Goal: Check status: Check status

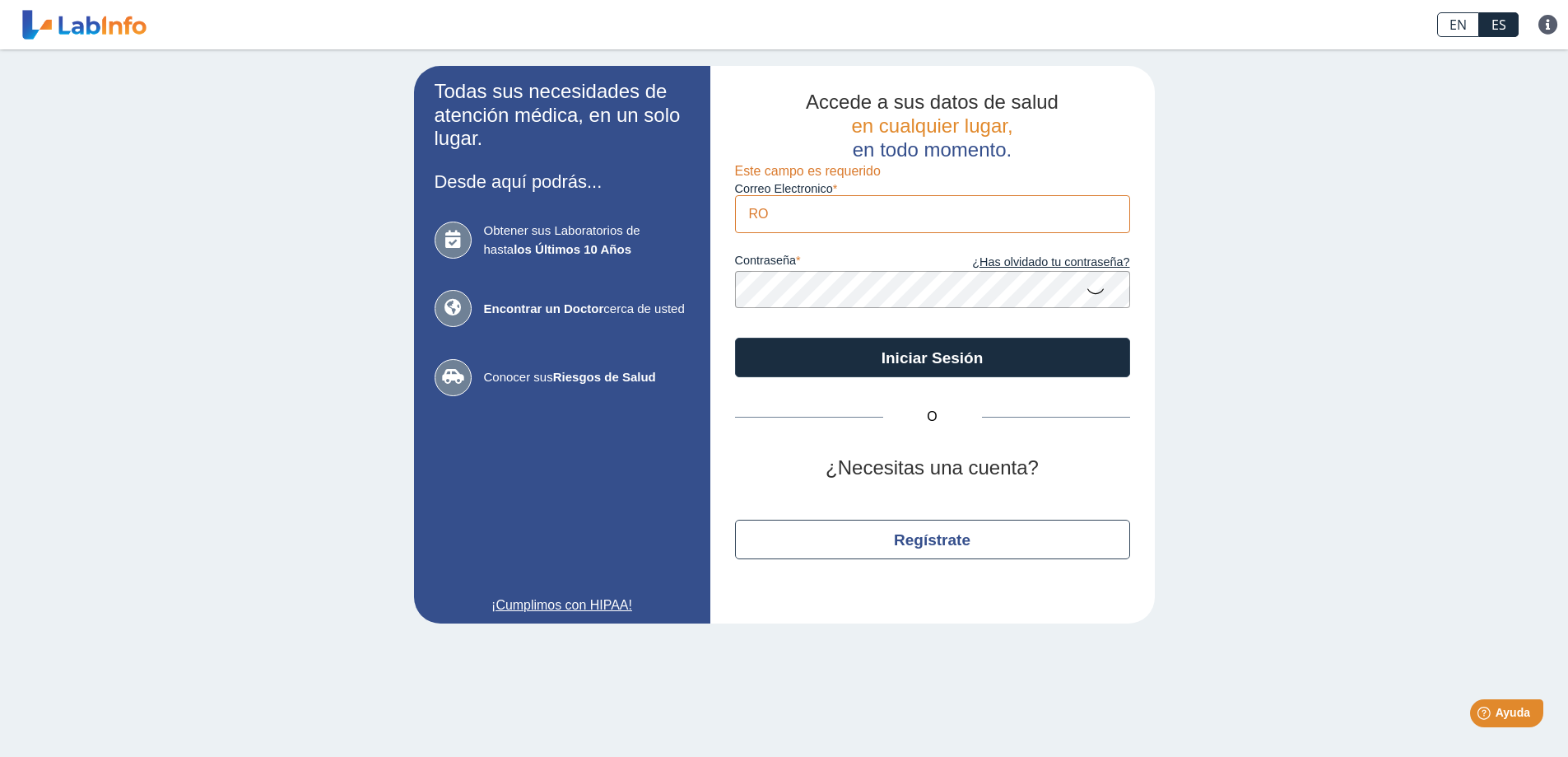
type input "[EMAIL_ADDRESS][DOMAIN_NAME]"
click at [735, 337] on button "Iniciar Sesión" at bounding box center [932, 357] width 395 height 40
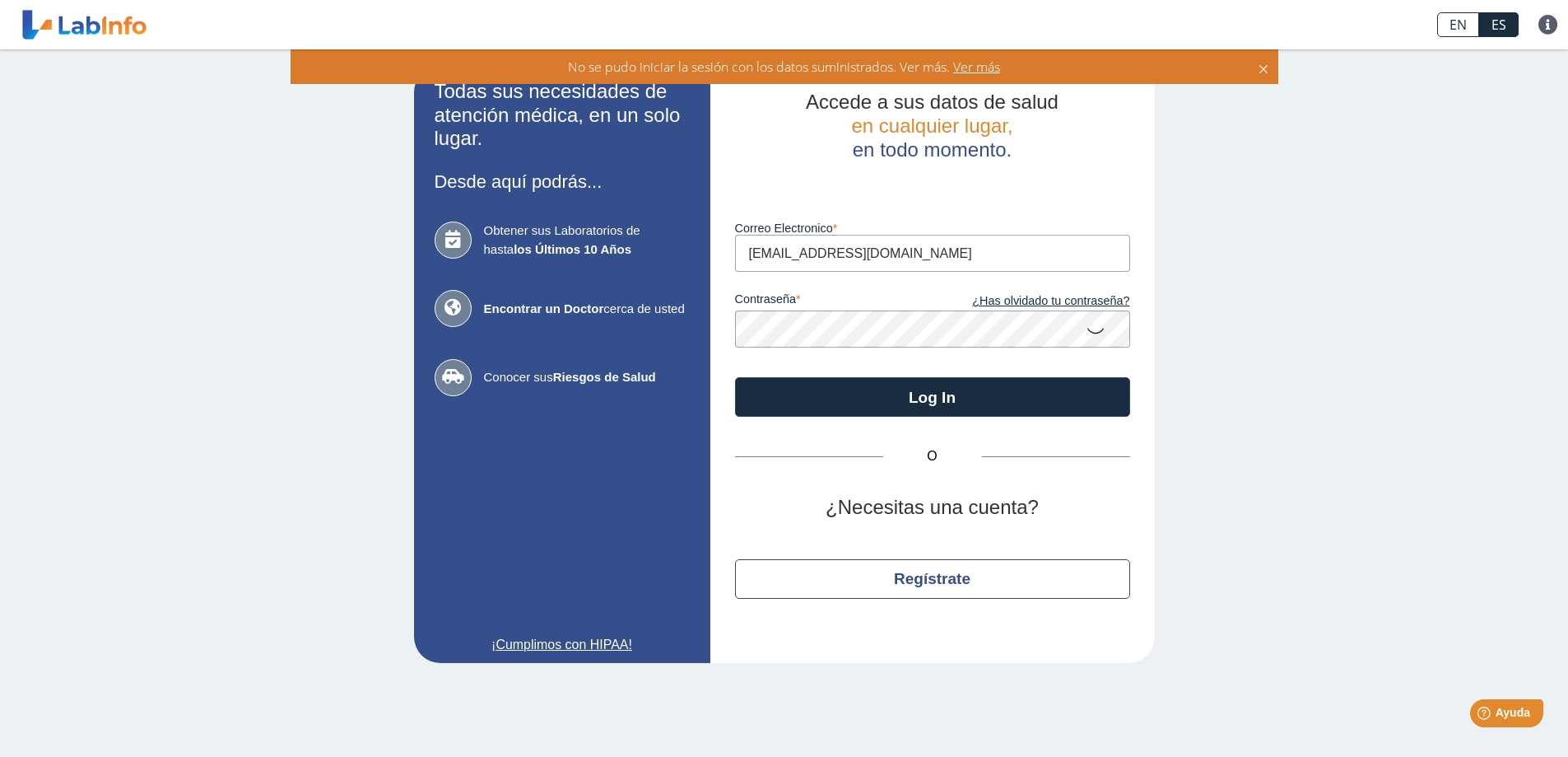
click at [1097, 332] on icon at bounding box center [1095, 330] width 19 height 32
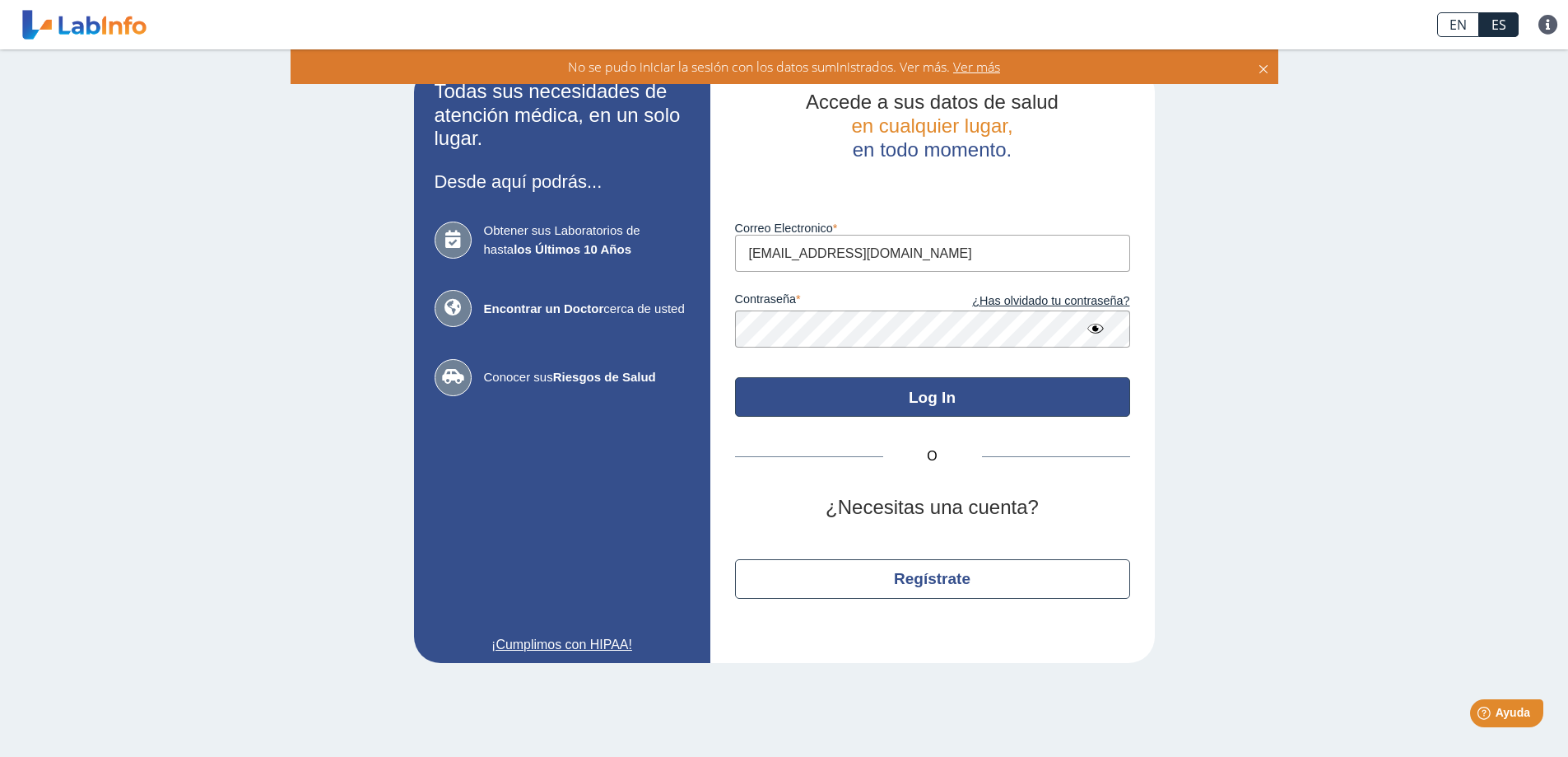
click at [940, 396] on button "Log In" at bounding box center [932, 397] width 395 height 40
click at [936, 390] on button "Log In" at bounding box center [932, 397] width 395 height 40
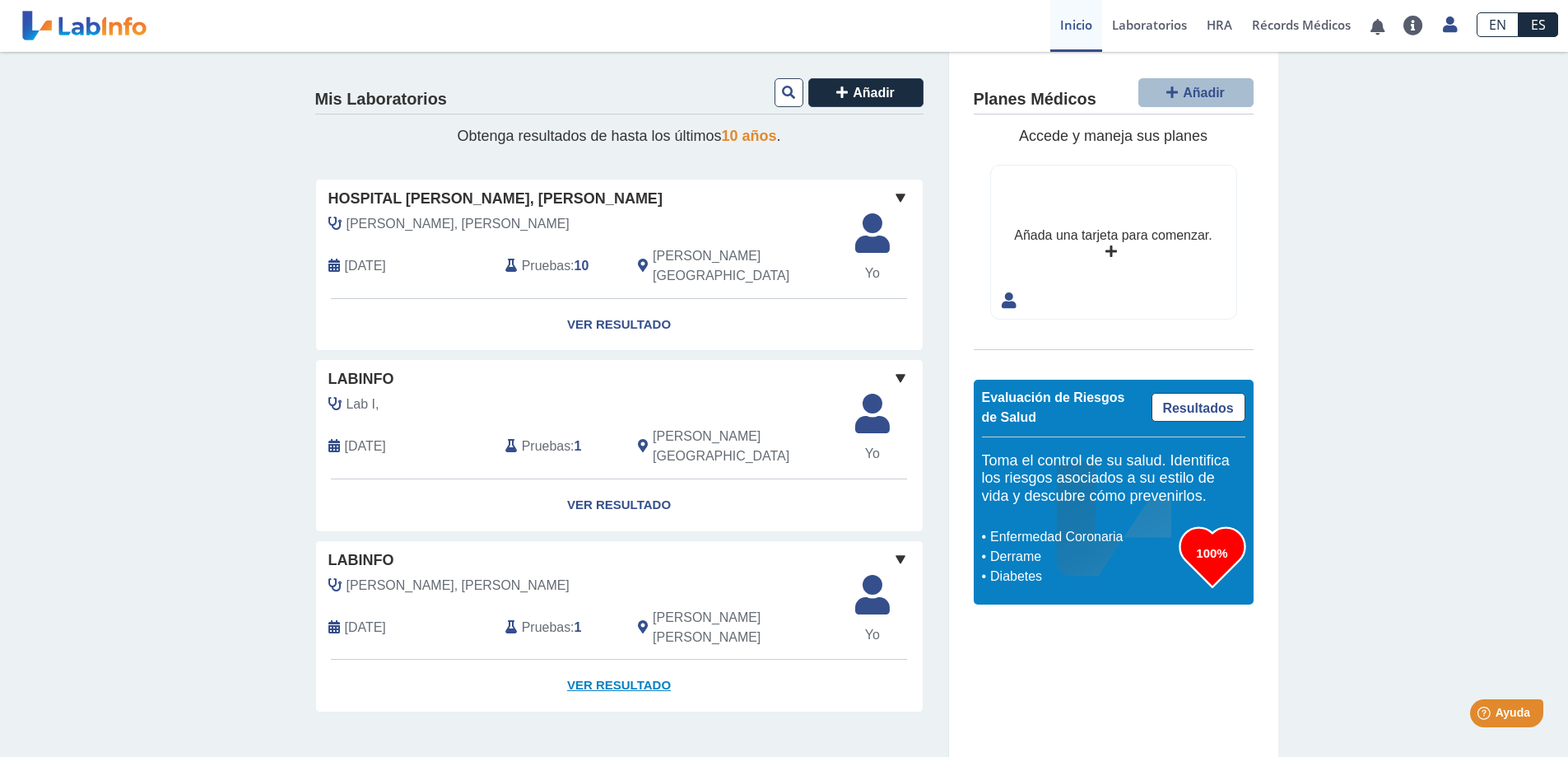
click at [624, 660] on link "Ver Resultado" at bounding box center [620, 685] width 607 height 52
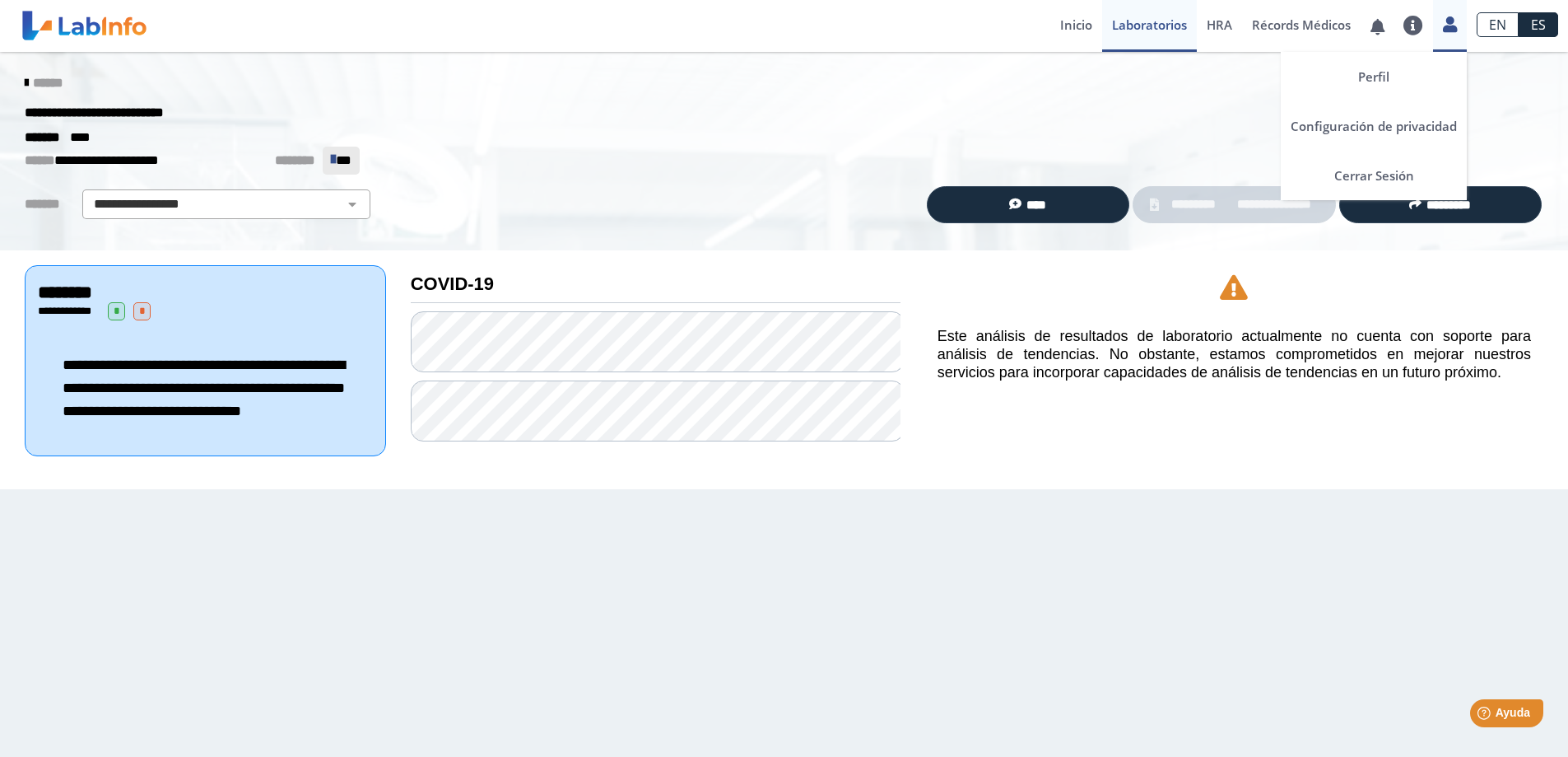
click at [1447, 29] on icon at bounding box center [1450, 24] width 14 height 13
click at [1370, 174] on link "Cerrar Sesión" at bounding box center [1374, 175] width 186 height 49
